Goal: Task Accomplishment & Management: Manage account settings

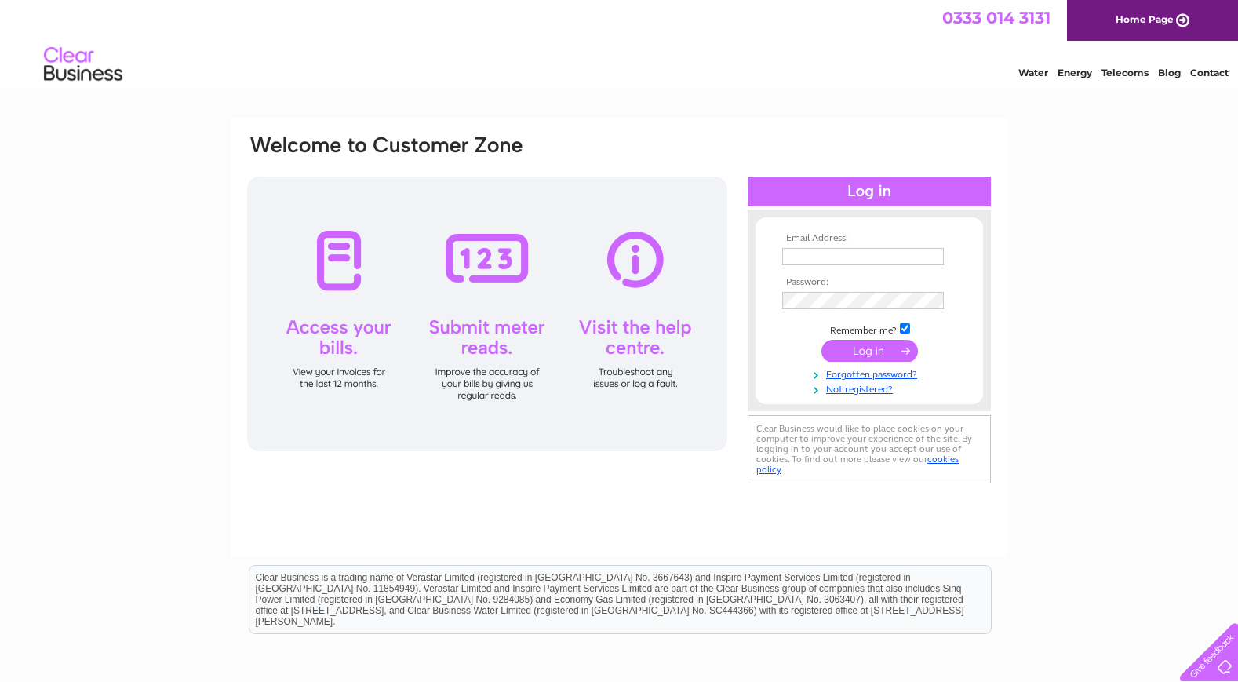
type input "jh@robinsonsmb.com"
click at [877, 343] on input "submit" at bounding box center [870, 351] width 97 height 22
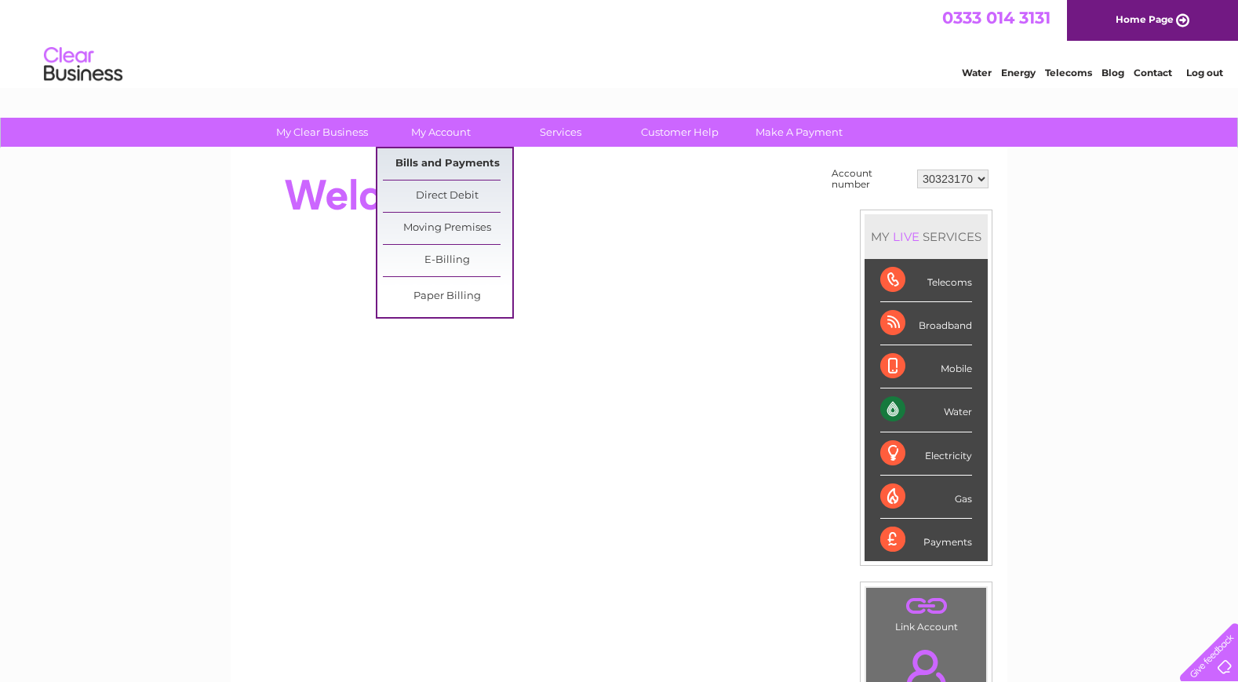
click at [425, 166] on link "Bills and Payments" at bounding box center [447, 163] width 129 height 31
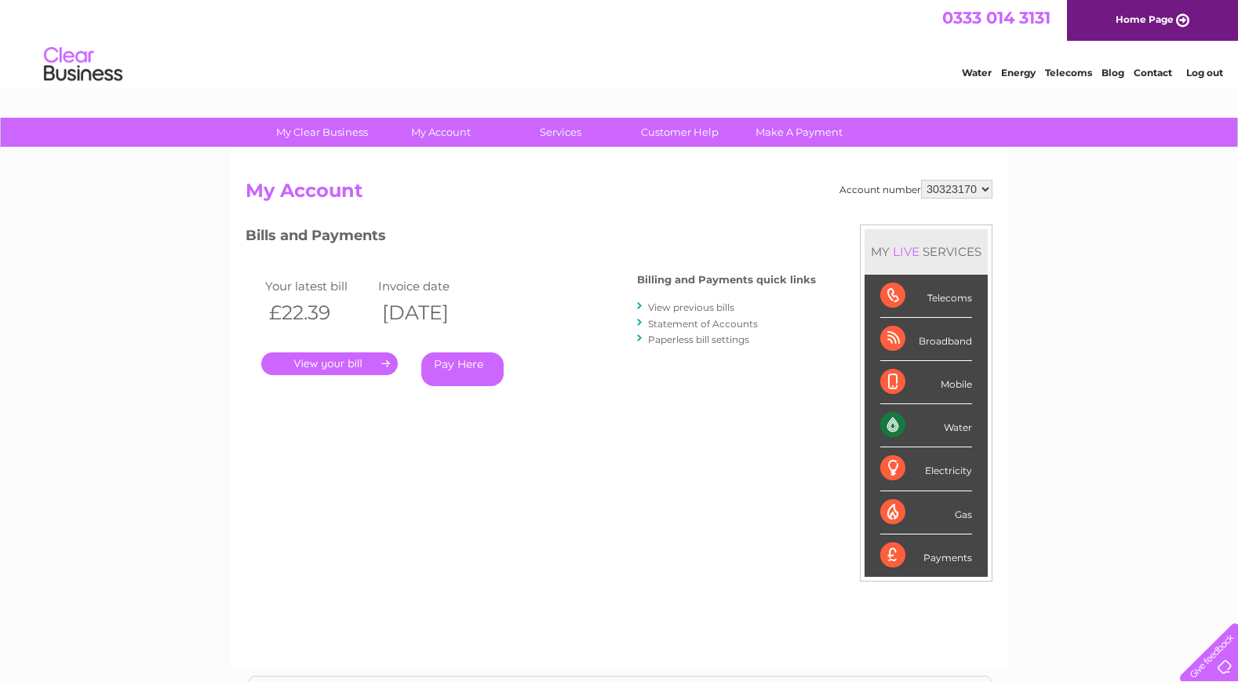
click at [359, 355] on link "." at bounding box center [329, 363] width 137 height 23
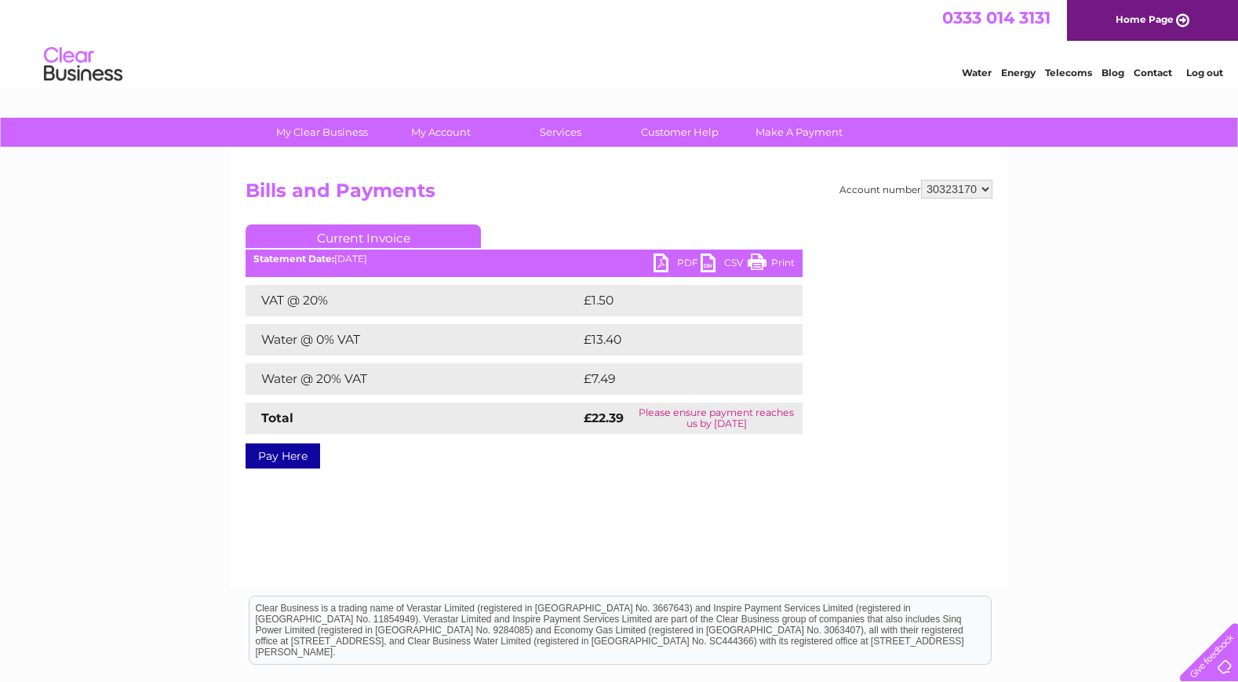
click at [674, 258] on link "PDF" at bounding box center [677, 264] width 47 height 23
click at [137, 57] on div "Water Energy Telecoms Blog Contact Log out" at bounding box center [619, 66] width 1238 height 51
click at [341, 234] on link "Current Invoice" at bounding box center [363, 236] width 235 height 24
click at [987, 187] on select "30323170" at bounding box center [956, 189] width 71 height 19
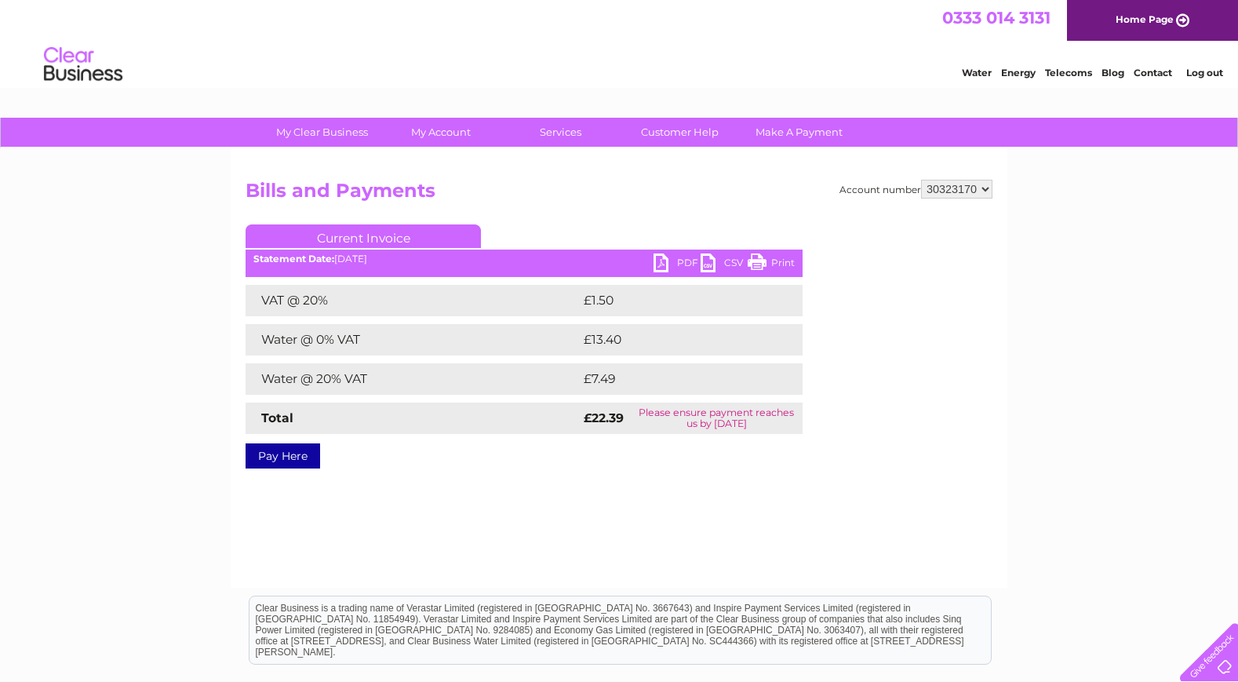
click at [277, 460] on link "Pay Here" at bounding box center [283, 455] width 75 height 25
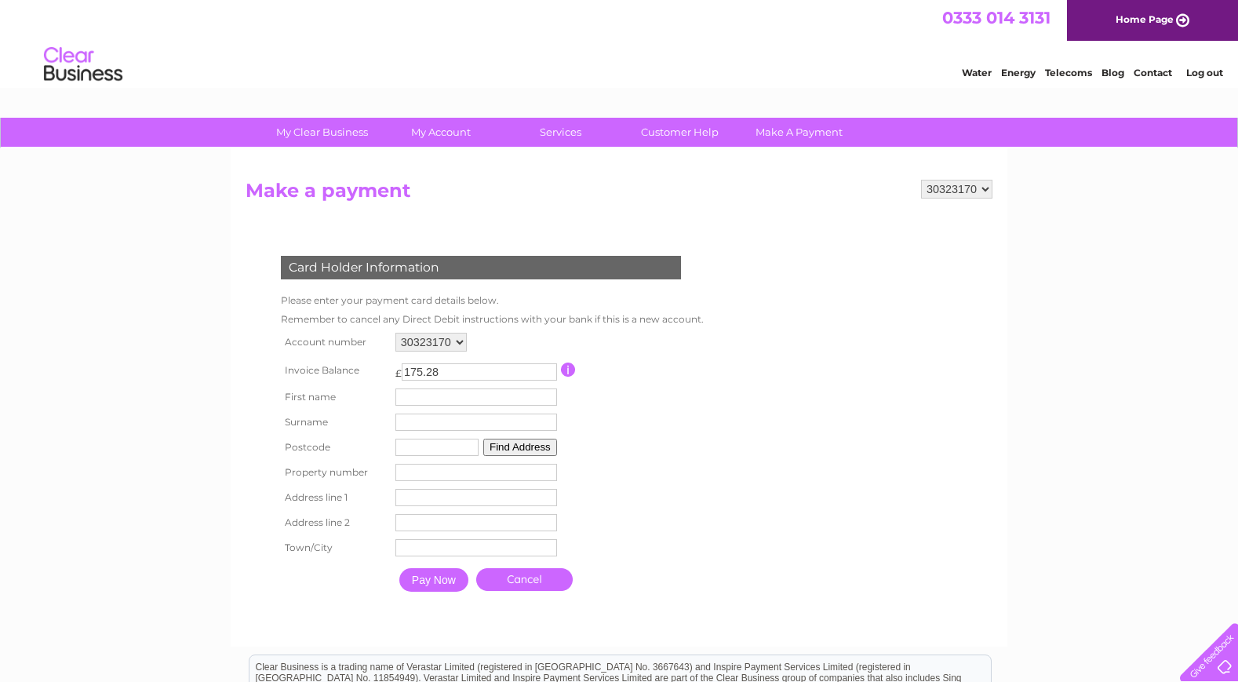
click at [459, 373] on input "175.28" at bounding box center [479, 371] width 155 height 17
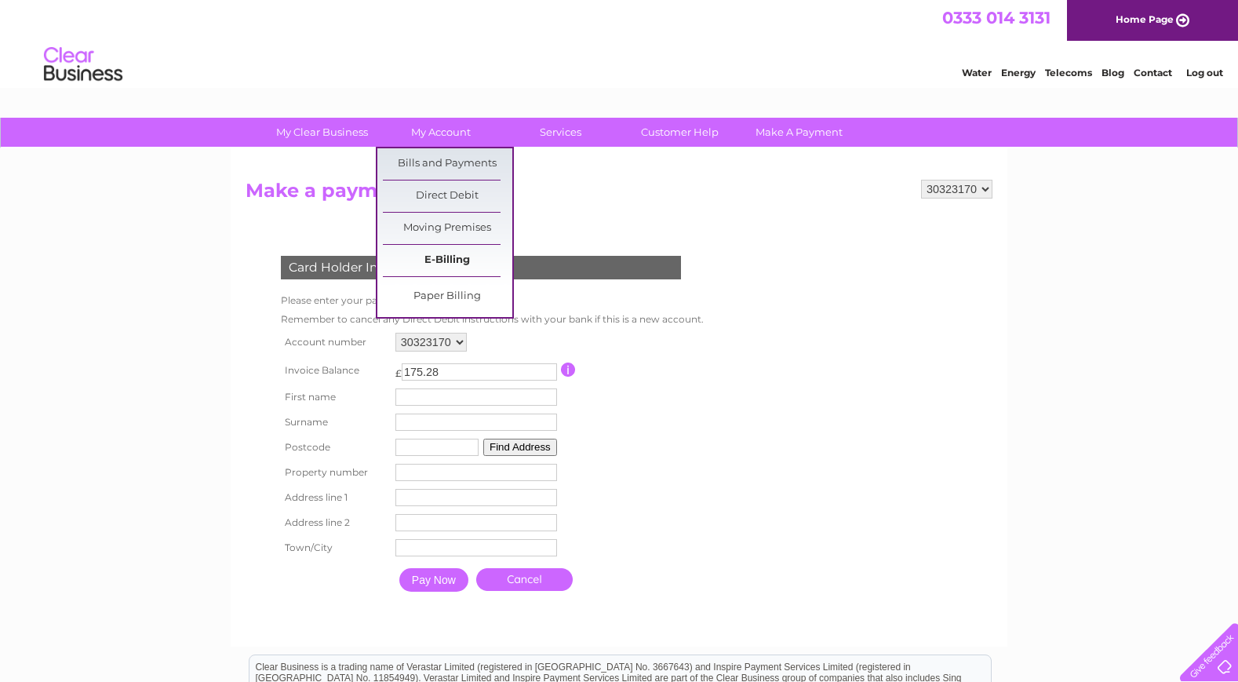
click at [456, 257] on link "E-Billing" at bounding box center [447, 260] width 129 height 31
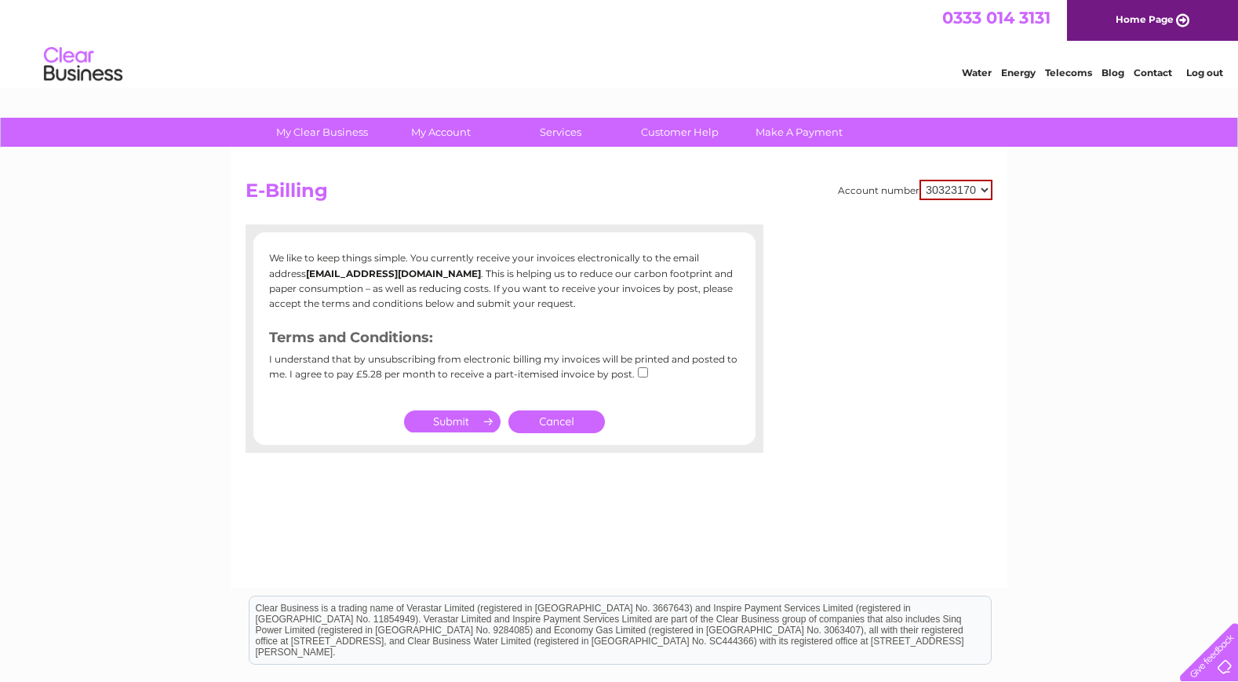
click at [447, 418] on input "submit" at bounding box center [452, 421] width 97 height 22
click at [638, 370] on input "checkbox" at bounding box center [643, 372] width 10 height 10
checkbox input "true"
click at [449, 425] on input "submit" at bounding box center [452, 421] width 97 height 22
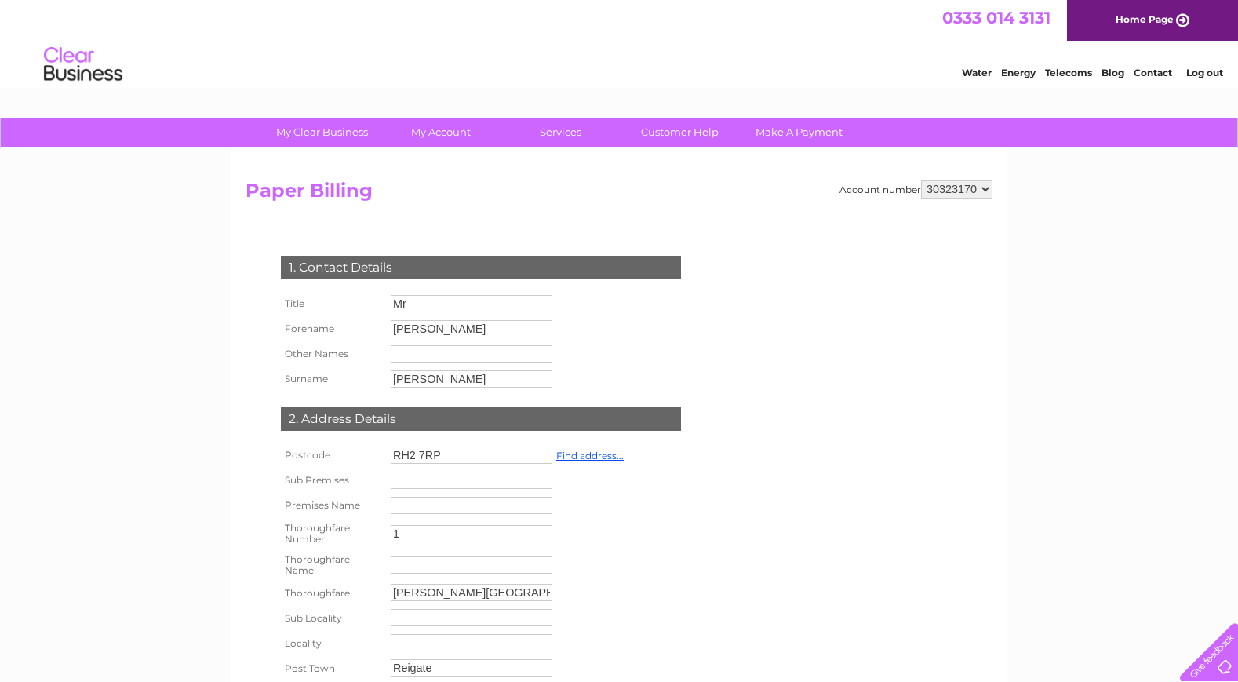
click at [126, 561] on div "My Clear Business Login Details My Details My Preferences Link Account My Accou…" at bounding box center [619, 601] width 1238 height 966
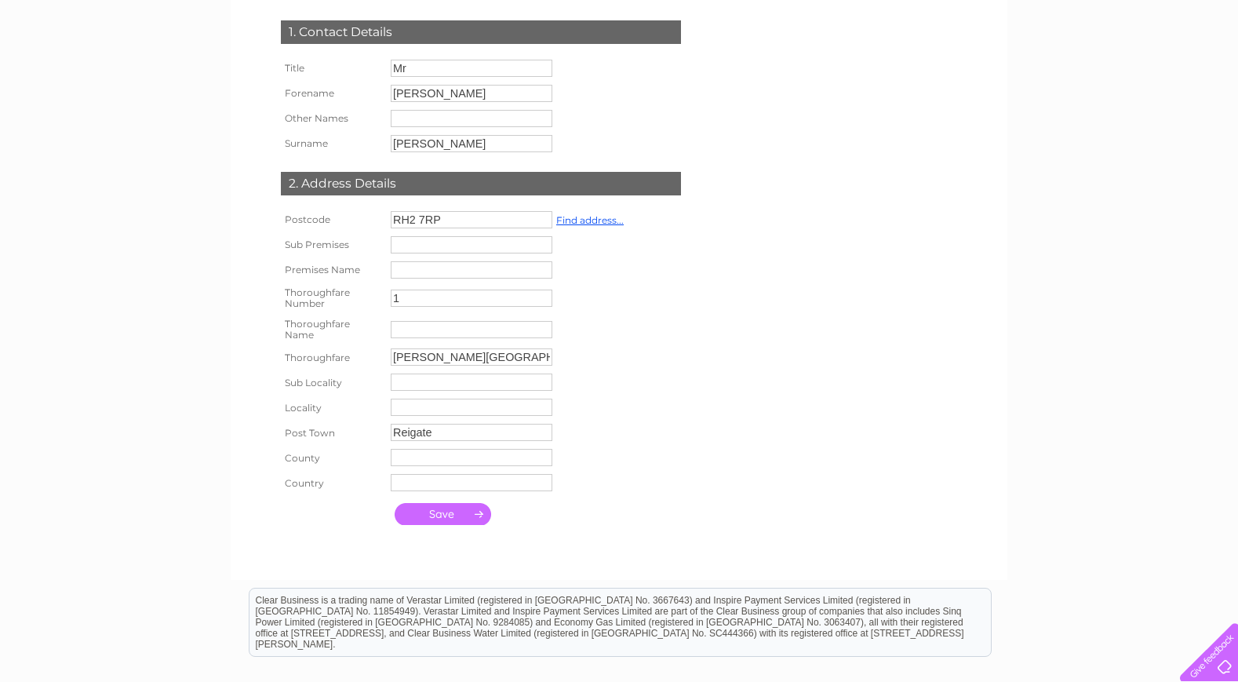
scroll to position [414, 0]
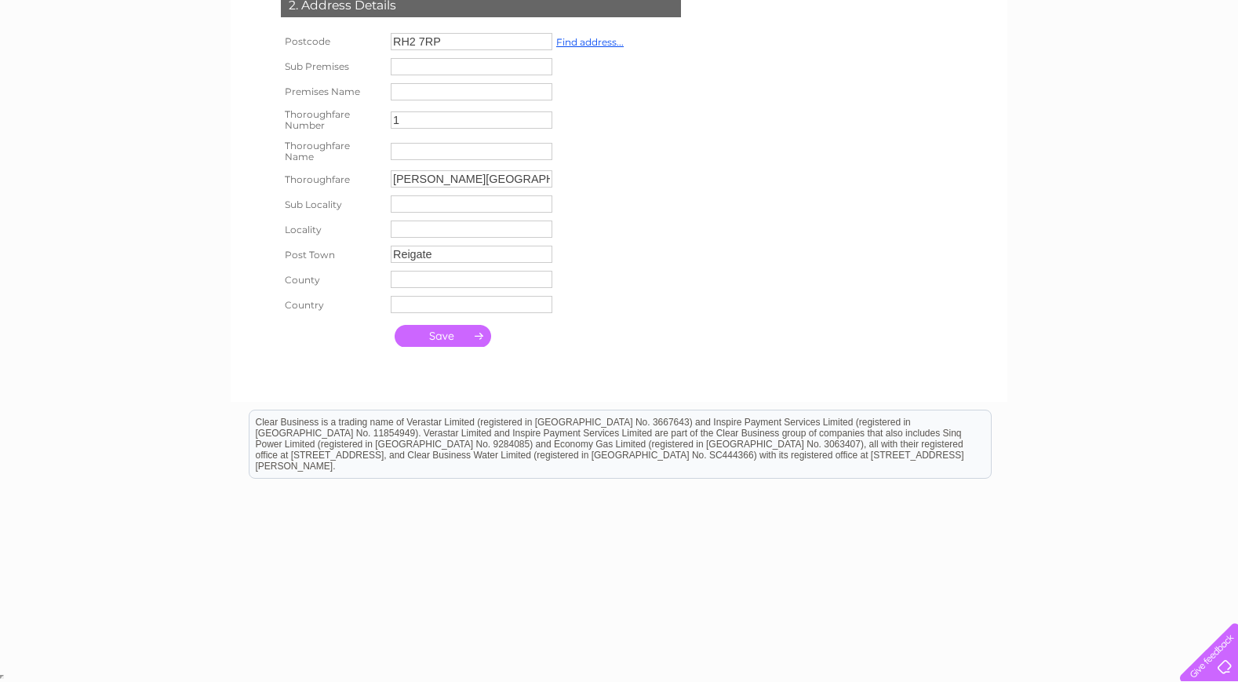
click at [443, 338] on input "submit" at bounding box center [443, 336] width 97 height 22
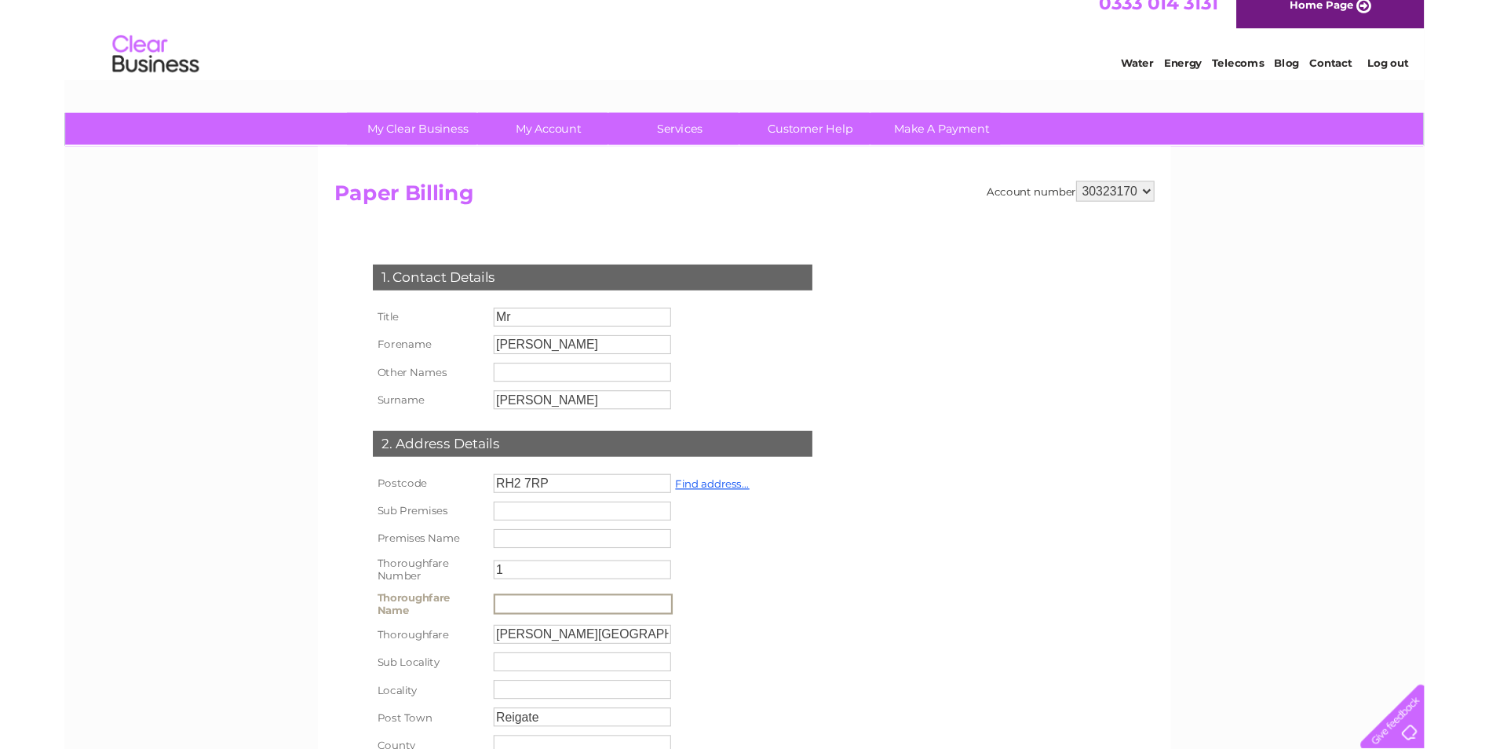
scroll to position [0, 0]
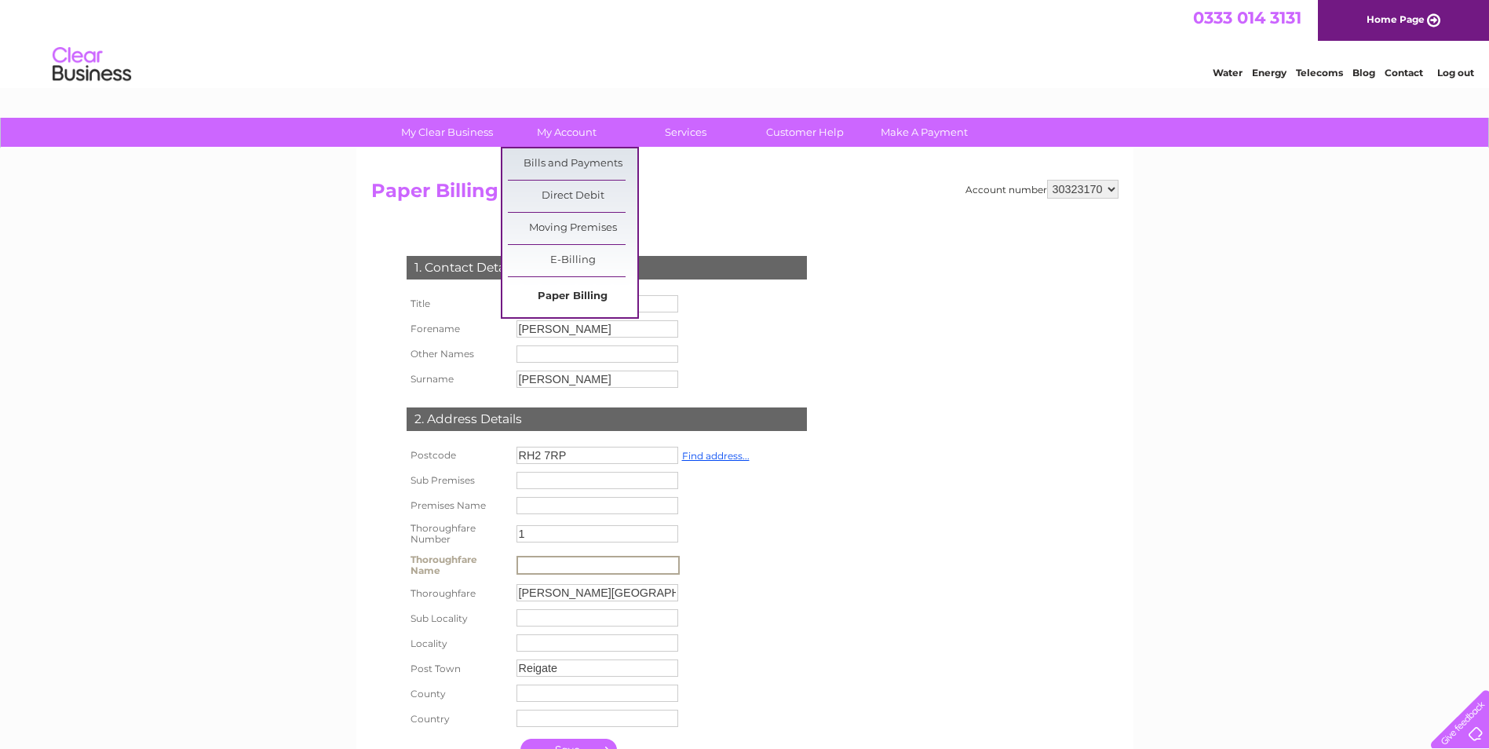
click at [567, 294] on link "Paper Billing" at bounding box center [572, 296] width 129 height 31
click at [568, 160] on link "Bills and Payments" at bounding box center [572, 163] width 129 height 31
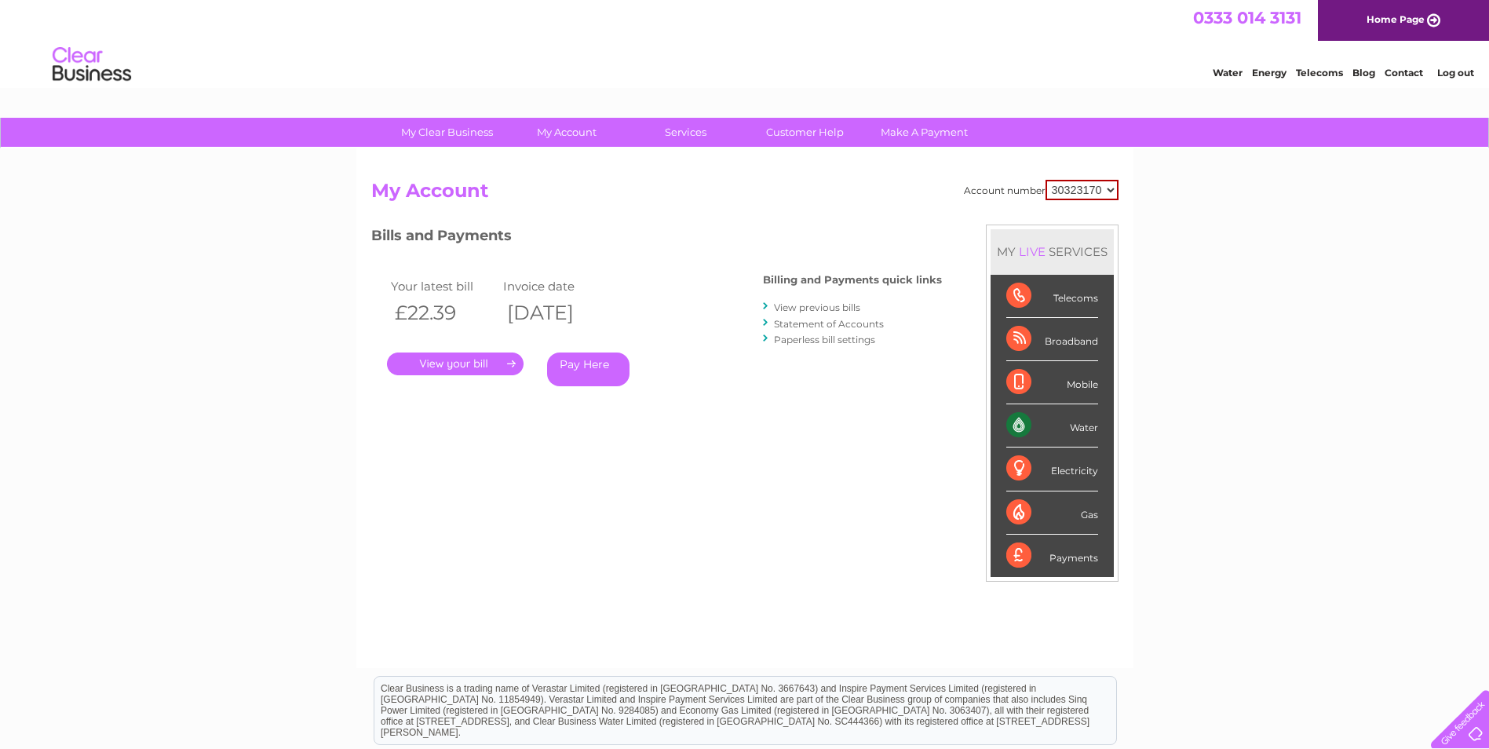
click at [829, 319] on link "Statement of Accounts" at bounding box center [829, 324] width 110 height 12
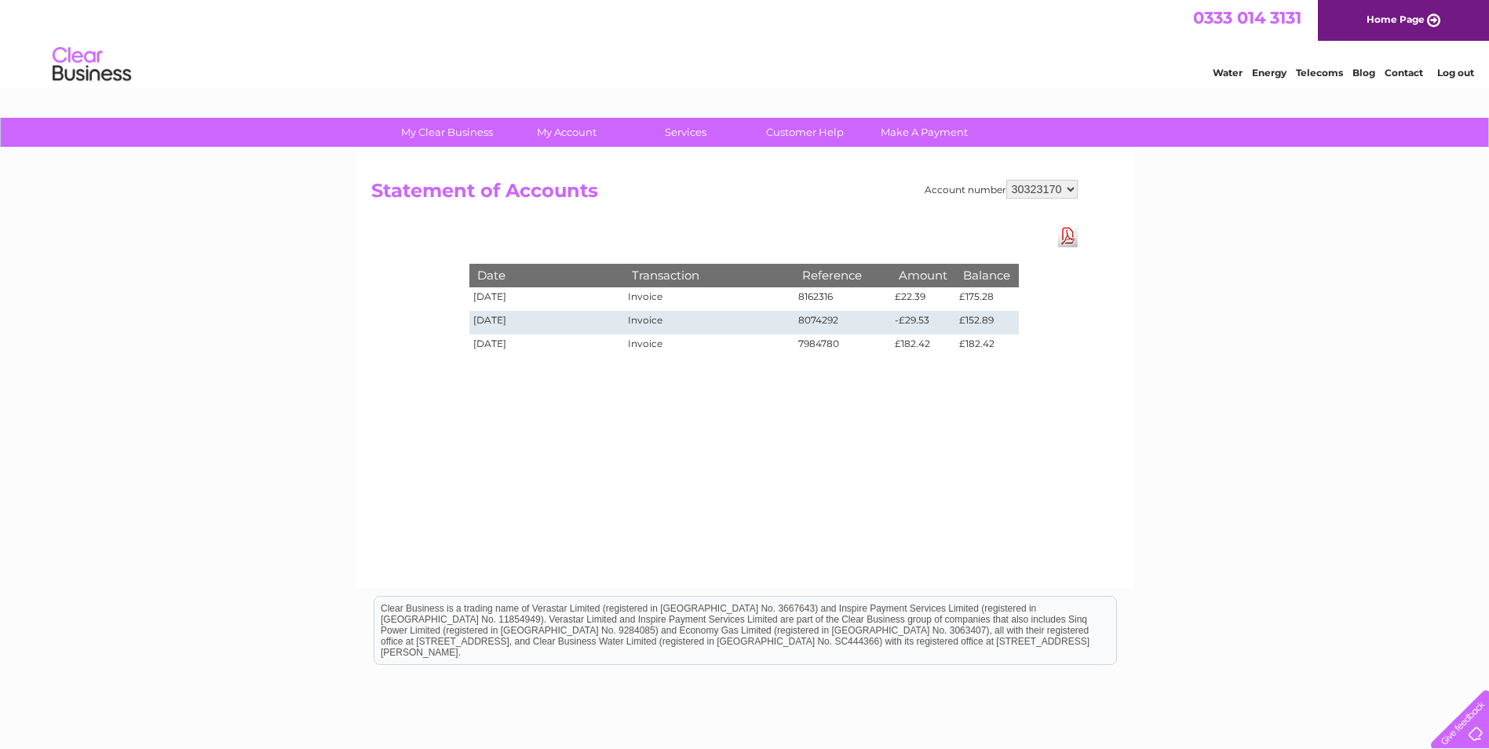
click at [1067, 235] on link "Download Pdf" at bounding box center [1068, 235] width 20 height 23
